Goal: Check status: Check status

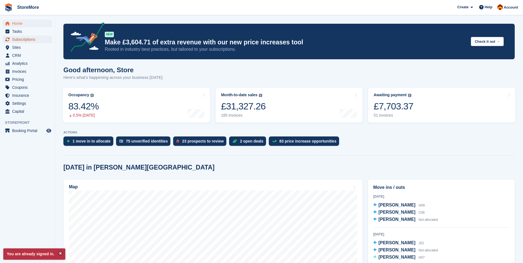
click at [20, 39] on span "Subscriptions" at bounding box center [28, 40] width 33 height 8
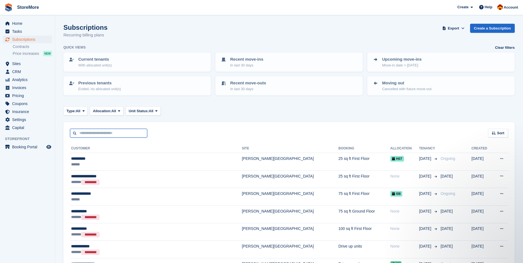
click at [106, 132] on input "text" at bounding box center [108, 133] width 77 height 9
type input "*******"
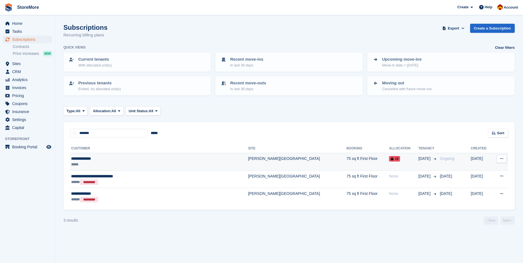
click at [347, 166] on td "75 sq ft First Floor" at bounding box center [368, 162] width 42 height 18
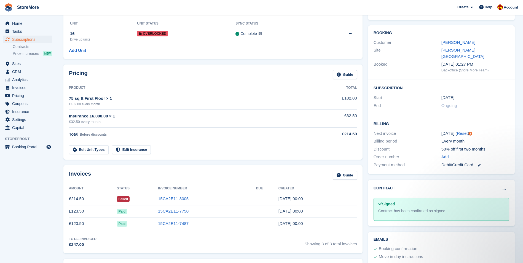
scroll to position [28, 0]
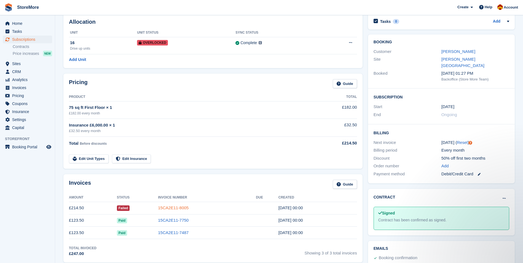
click at [167, 208] on link "15CA2E11-8005" at bounding box center [173, 207] width 31 height 5
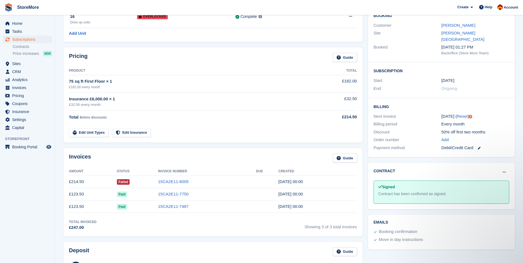
scroll to position [55, 0]
